Goal: Information Seeking & Learning: Learn about a topic

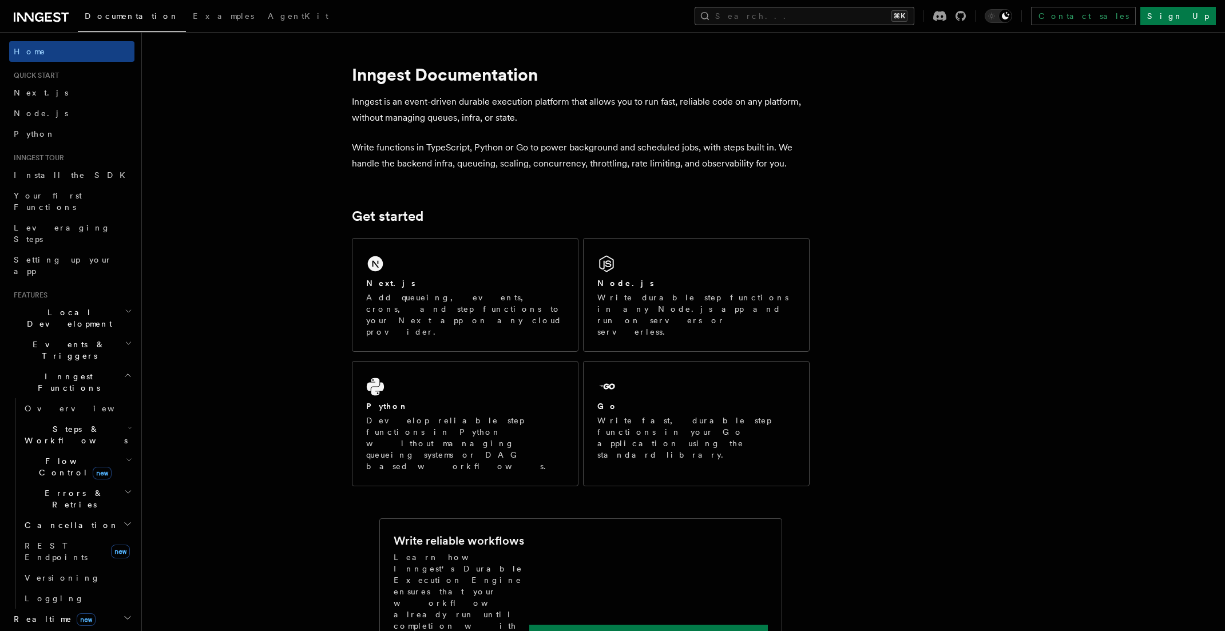
click at [820, 21] on button "Search... ⌘K" at bounding box center [805, 16] width 220 height 18
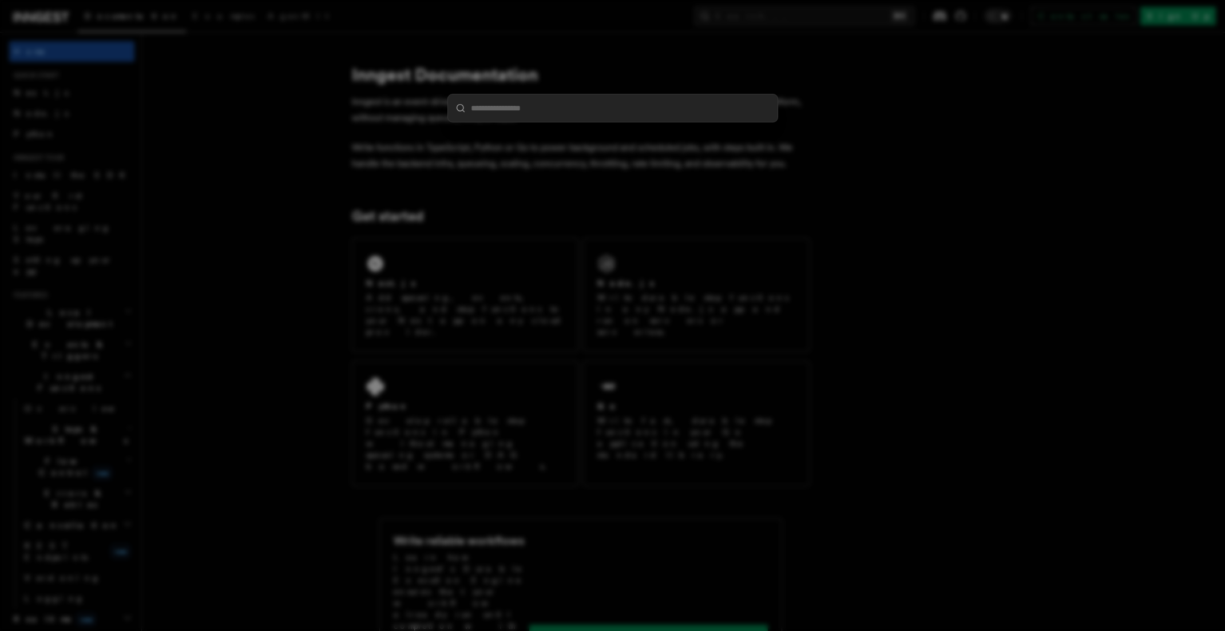
paste input "**********"
type input "**********"
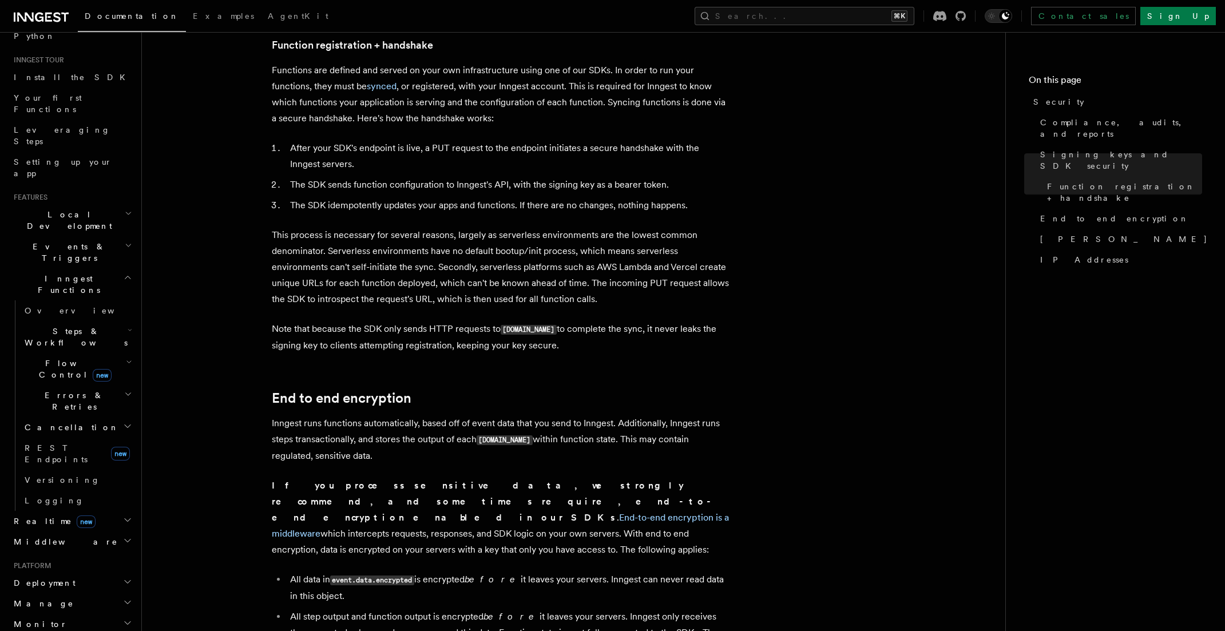
scroll to position [100, 0]
click at [808, 13] on button "Search... ⌘K" at bounding box center [805, 16] width 220 height 18
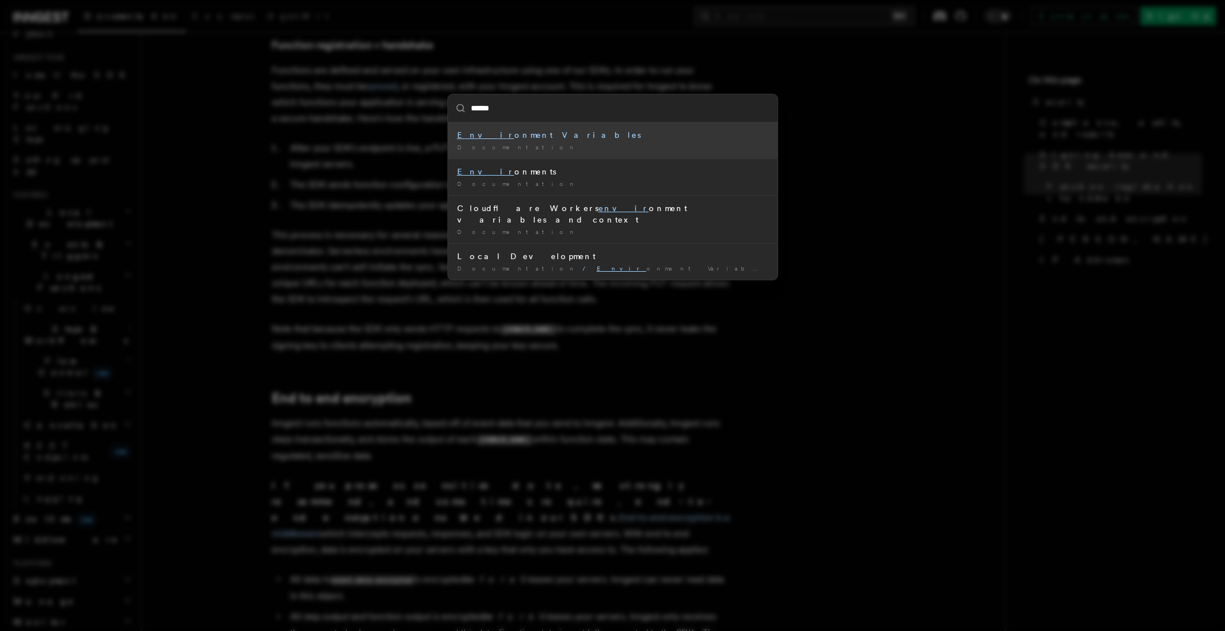
type input "*******"
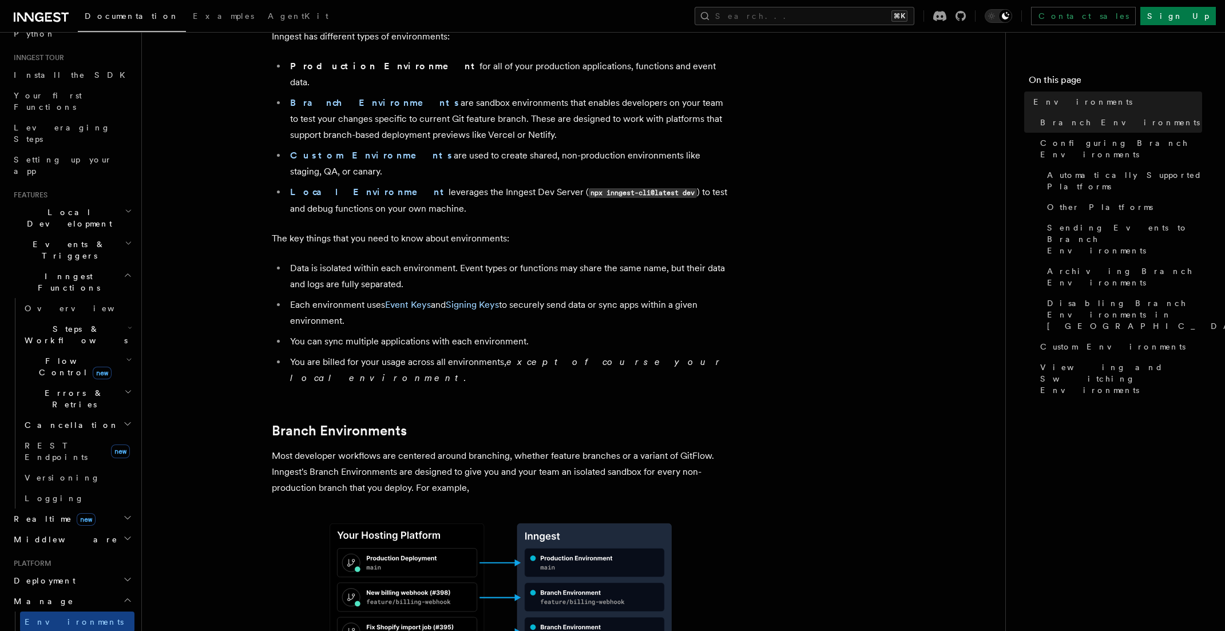
scroll to position [94, 0]
click at [332, 96] on strong "Branch Environments" at bounding box center [375, 101] width 170 height 11
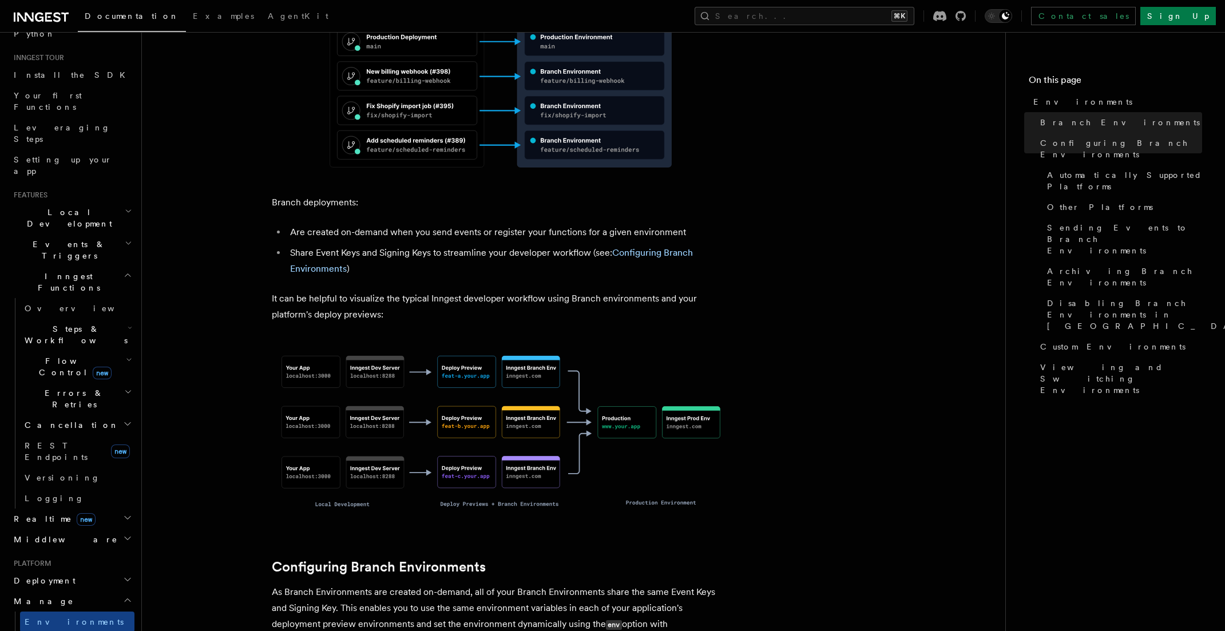
scroll to position [615, 0]
click at [634, 246] on link "Configuring Branch Environments" at bounding box center [491, 259] width 403 height 27
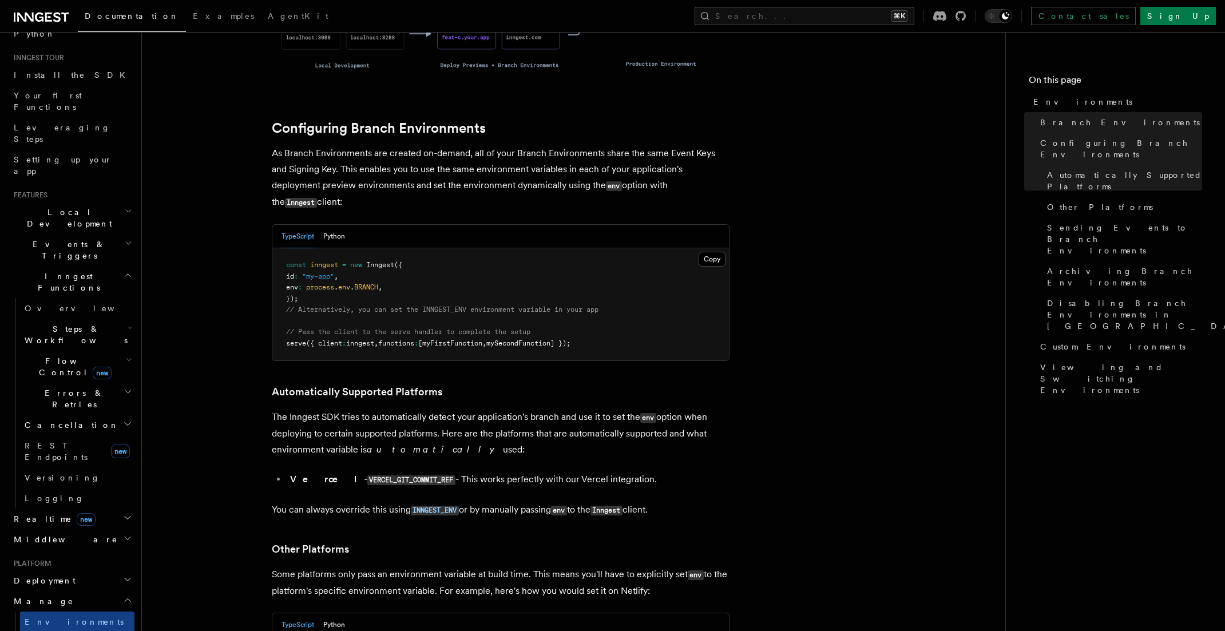
scroll to position [1070, 0]
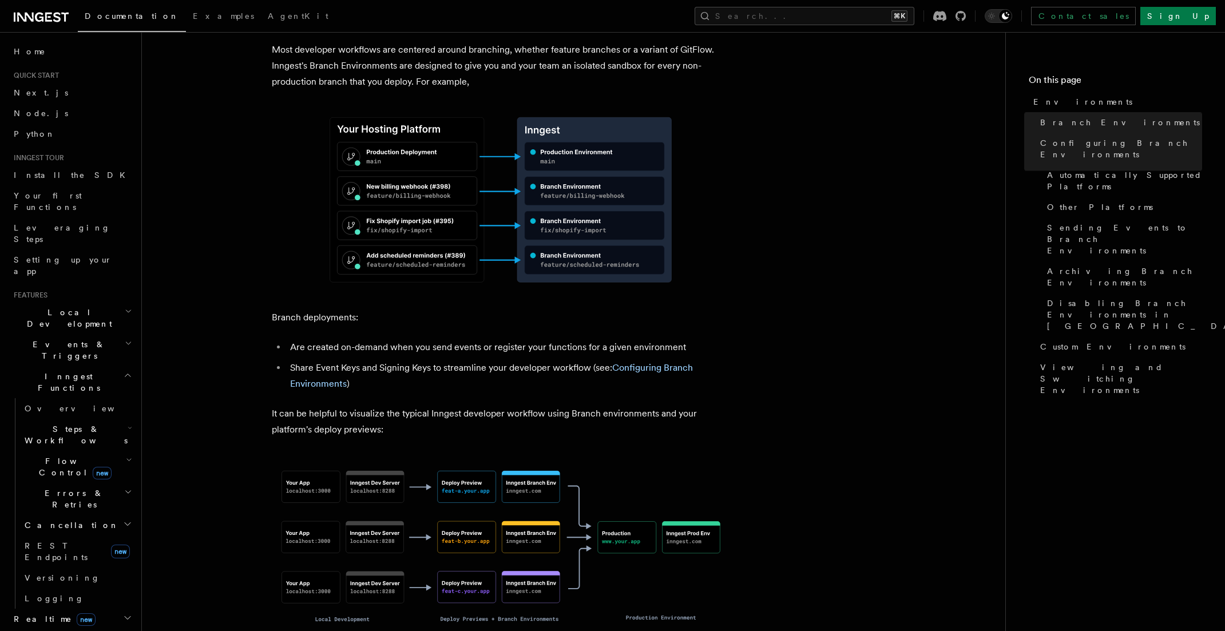
scroll to position [475, 0]
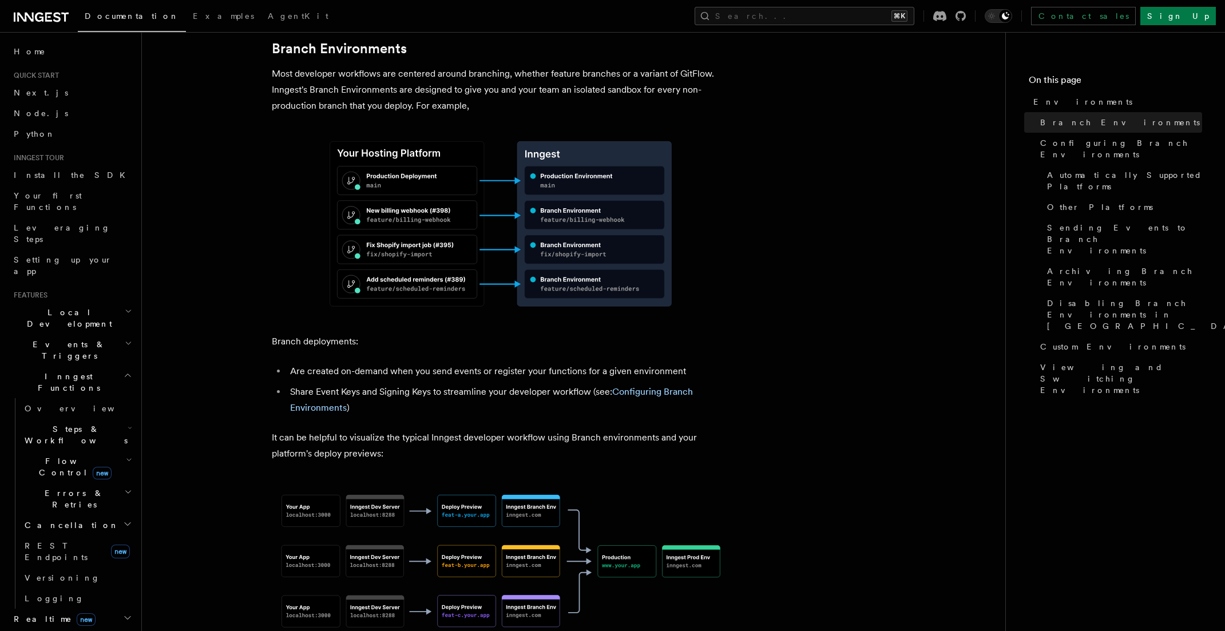
click at [573, 384] on li "Share Event Keys and Signing Keys to streamline your developer workflow (see: C…" at bounding box center [508, 400] width 443 height 32
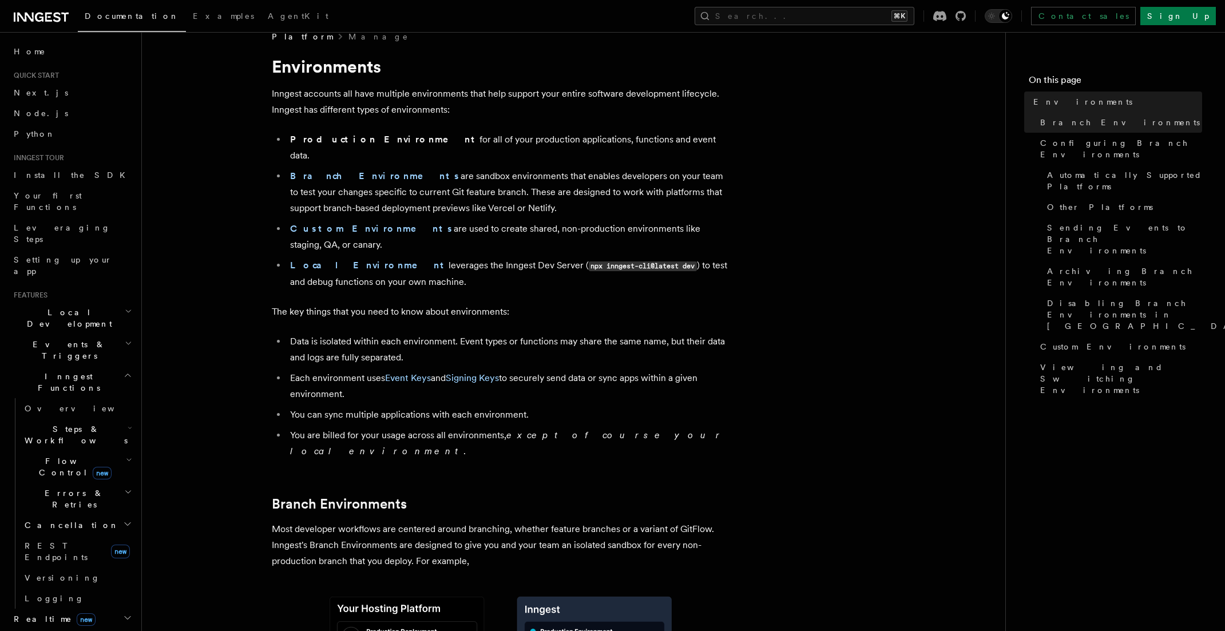
scroll to position [21, 0]
click at [322, 169] on strong "Branch Environments" at bounding box center [375, 174] width 170 height 11
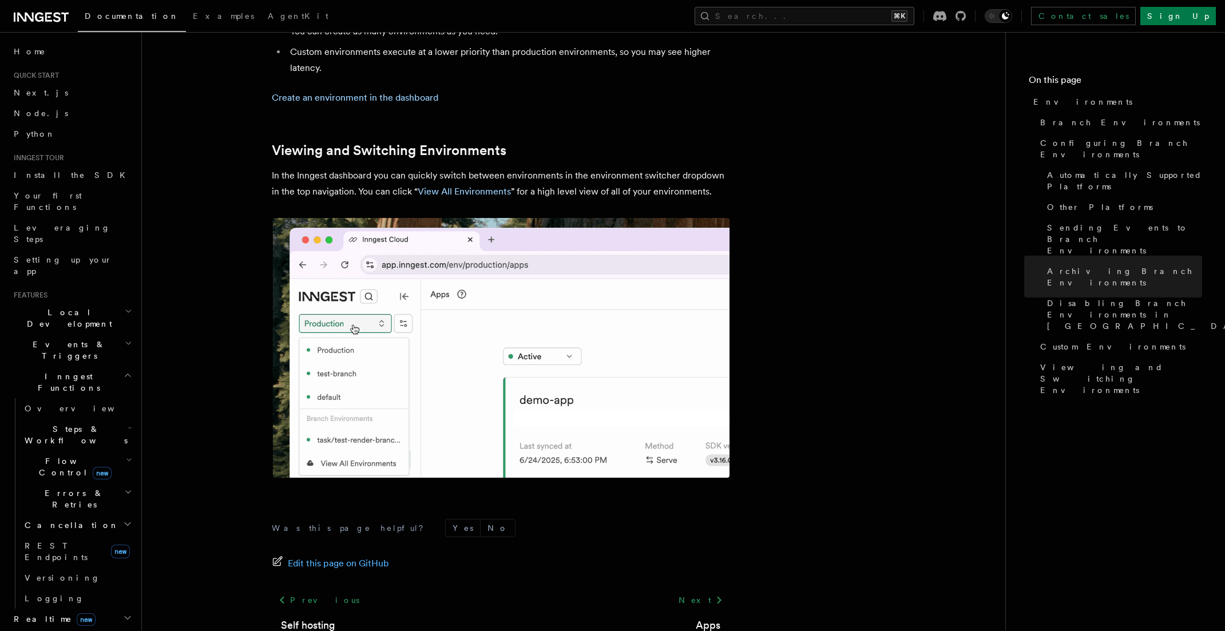
scroll to position [2593, 0]
